Goal: Task Accomplishment & Management: Complete application form

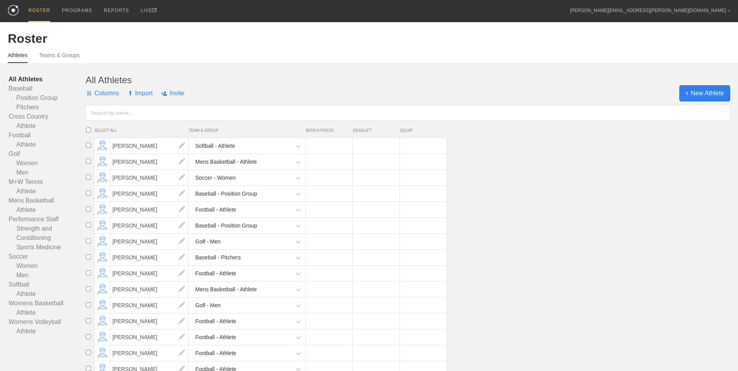
click at [713, 97] on span "+ New Athlete" at bounding box center [704, 93] width 51 height 16
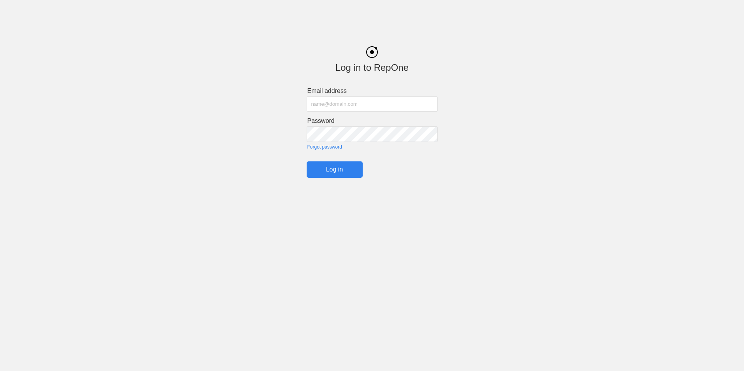
type input "[PERSON_NAME][EMAIL_ADDRESS][PERSON_NAME][DOMAIN_NAME]"
click at [352, 174] on input "Log in" at bounding box center [335, 169] width 56 height 16
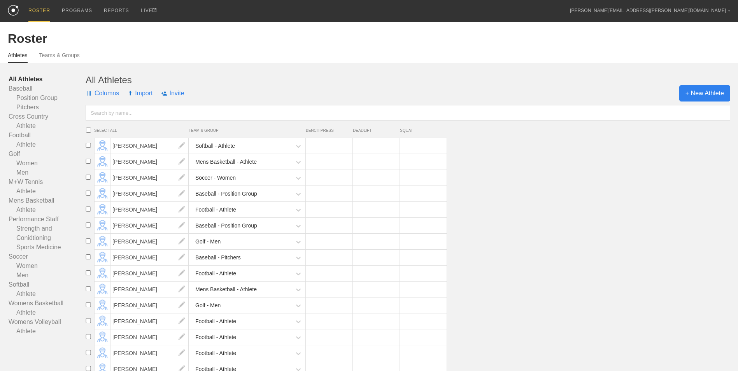
click at [692, 95] on span "+ New Athlete" at bounding box center [704, 93] width 51 height 16
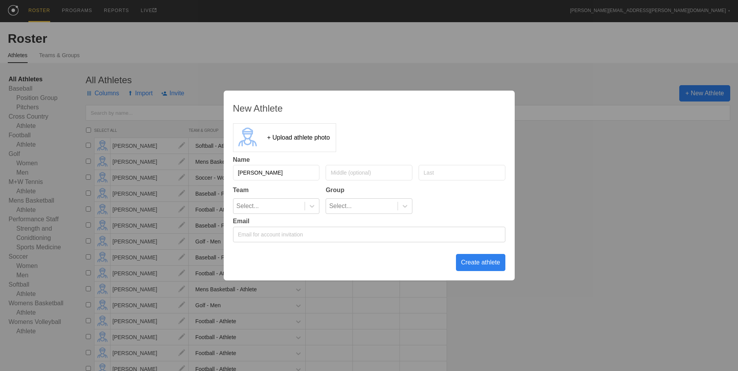
type input "[PERSON_NAME]"
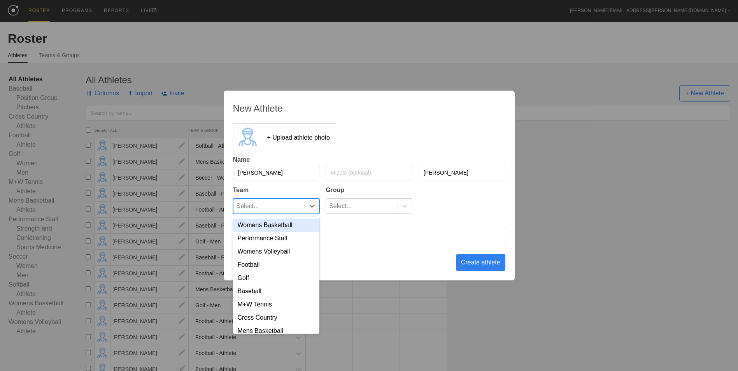
click at [310, 210] on div at bounding box center [312, 206] width 14 height 15
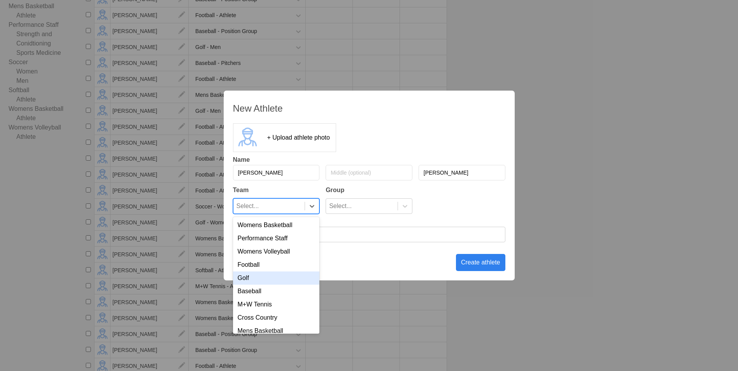
scroll to position [36, 0]
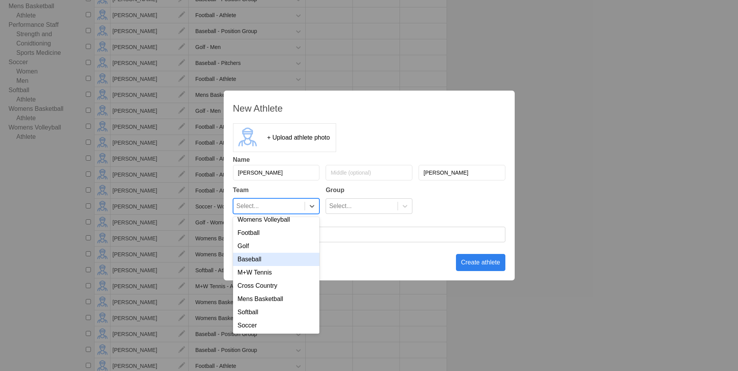
click at [261, 260] on div "Baseball" at bounding box center [276, 259] width 87 height 13
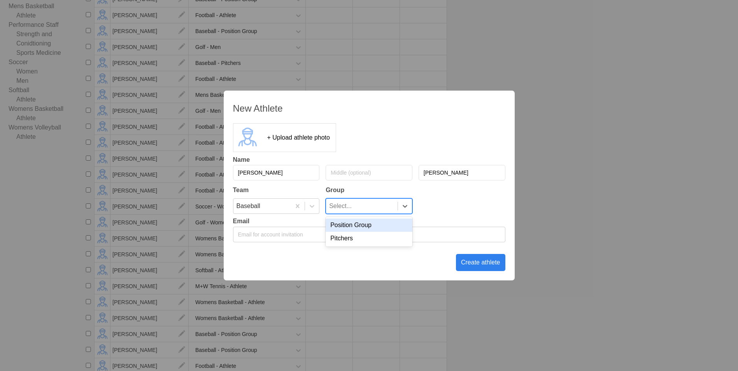
click at [391, 198] on div "Select..." at bounding box center [369, 206] width 87 height 16
click at [367, 235] on div "Pitchers" at bounding box center [369, 238] width 87 height 13
click at [476, 261] on div "Create athlete" at bounding box center [480, 262] width 49 height 17
